Goal: Entertainment & Leisure: Consume media (video, audio)

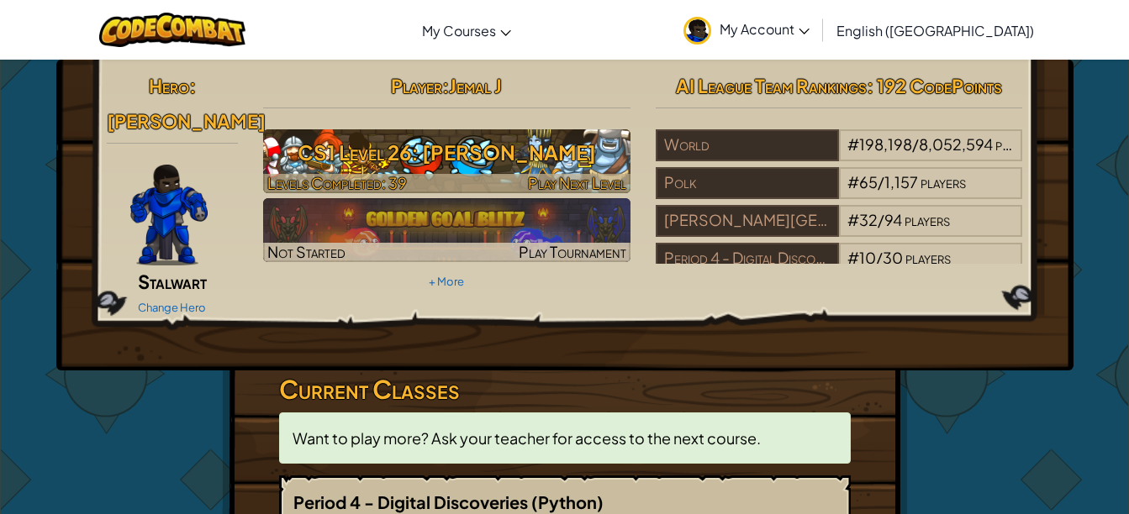
click at [506, 156] on h3 "CS1 Level 26: [PERSON_NAME]" at bounding box center [446, 153] width 367 height 38
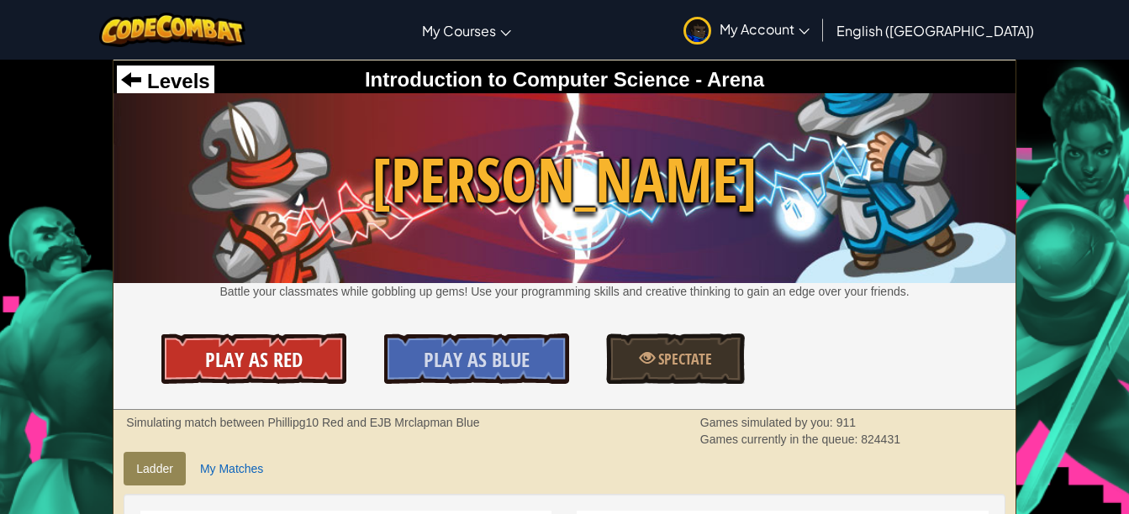
click at [326, 340] on link "Play As Red" at bounding box center [253, 359] width 185 height 50
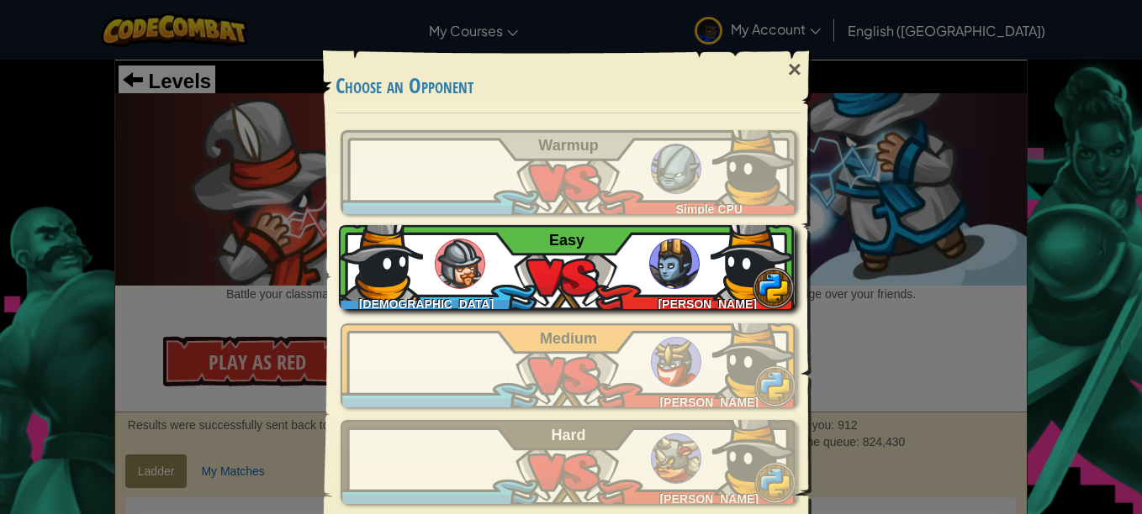
click at [529, 259] on div "JemalJ [PERSON_NAME]" at bounding box center [567, 267] width 456 height 84
